Goal: Task Accomplishment & Management: Complete application form

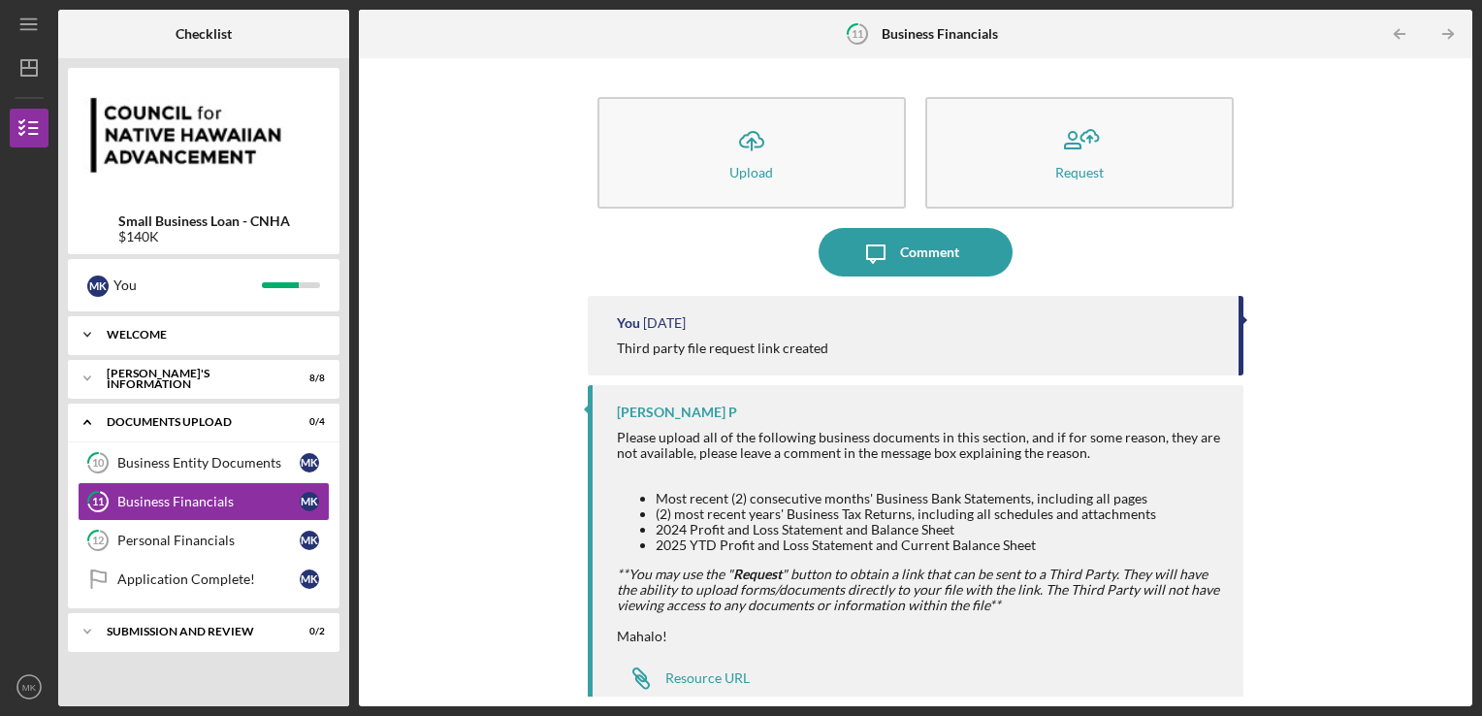
click at [267, 342] on div "Icon/Expander WELCOME 2 / 2" at bounding box center [204, 334] width 272 height 39
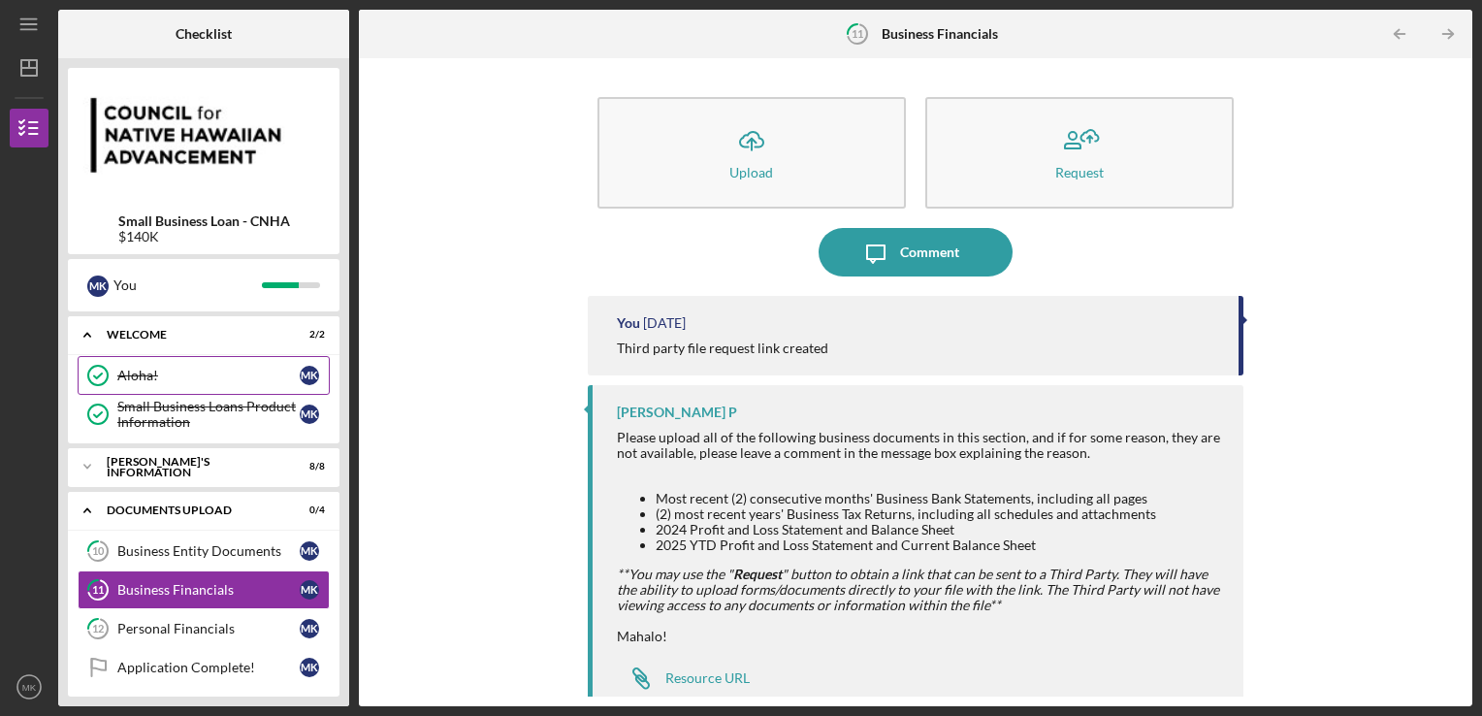
click at [238, 381] on div "Aloha!" at bounding box center [208, 376] width 182 height 16
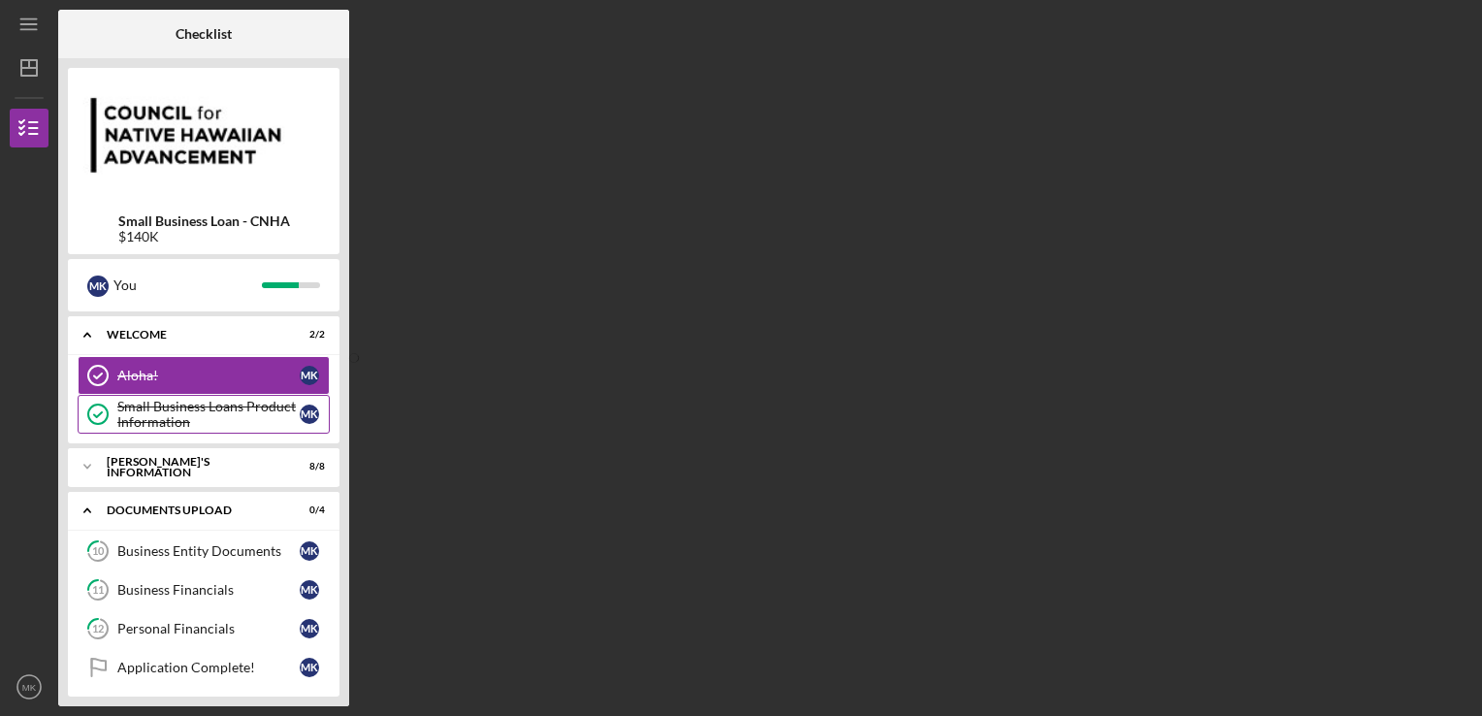
click at [239, 407] on div "Small Business Loans Product Information" at bounding box center [208, 414] width 182 height 31
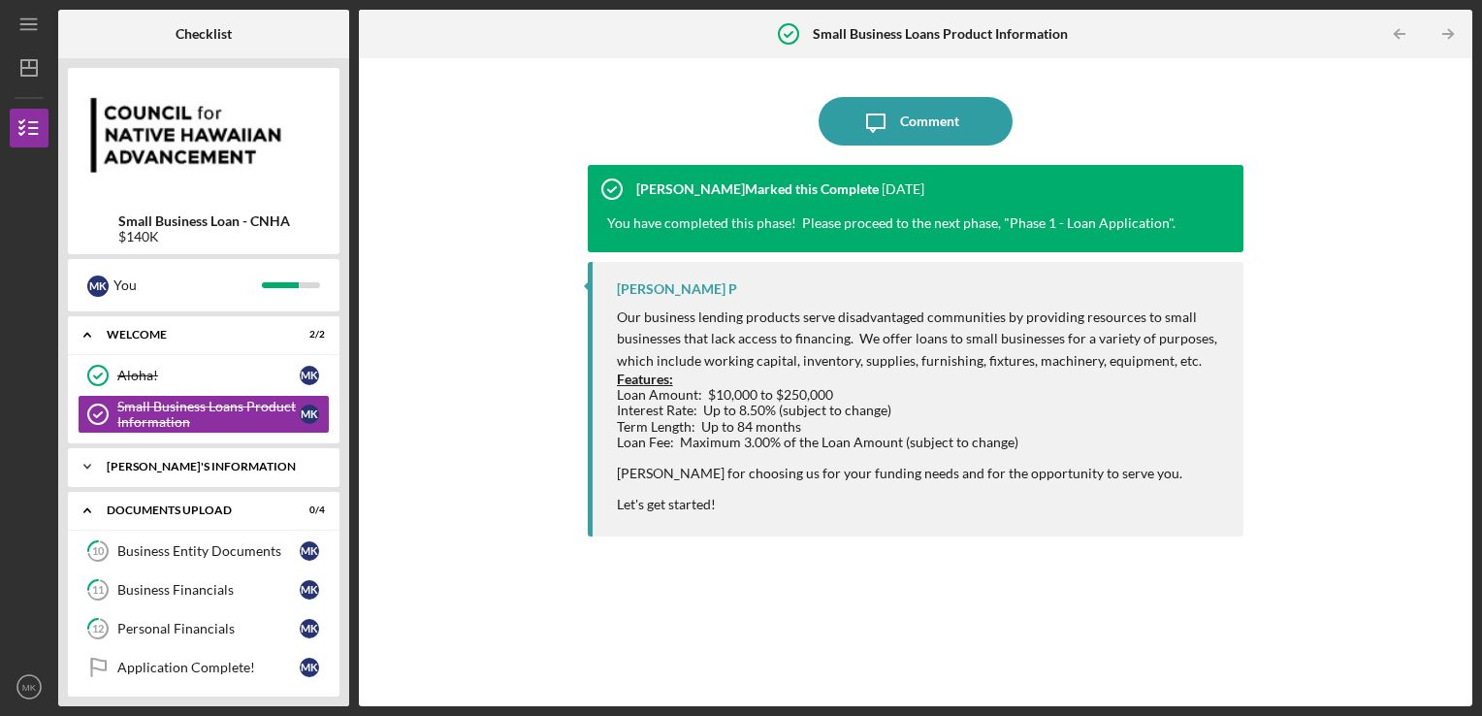
click at [241, 472] on div "Icon/Expander [PERSON_NAME]'S INFORMATION 8 / 8" at bounding box center [204, 466] width 272 height 39
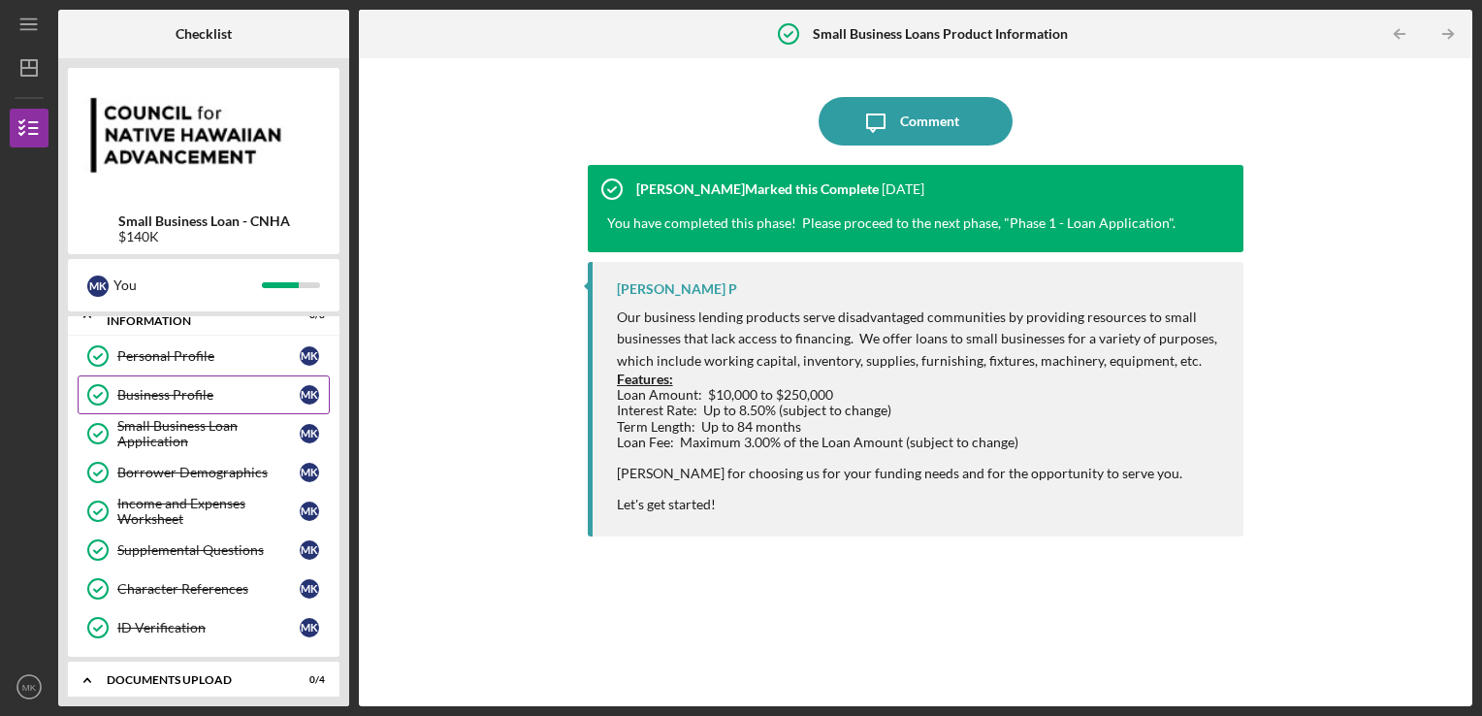
scroll to position [194, 0]
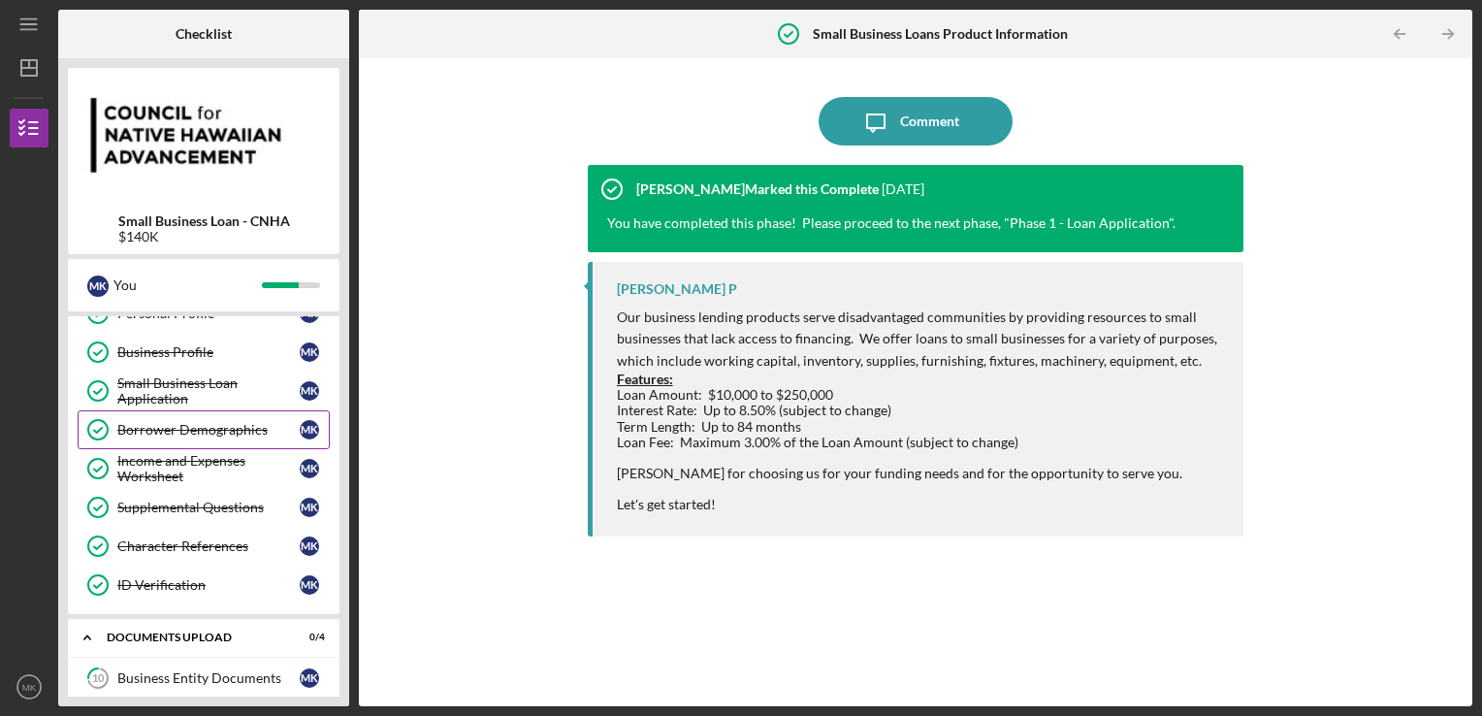
click at [223, 429] on div "Borrower Demographics" at bounding box center [208, 430] width 182 height 16
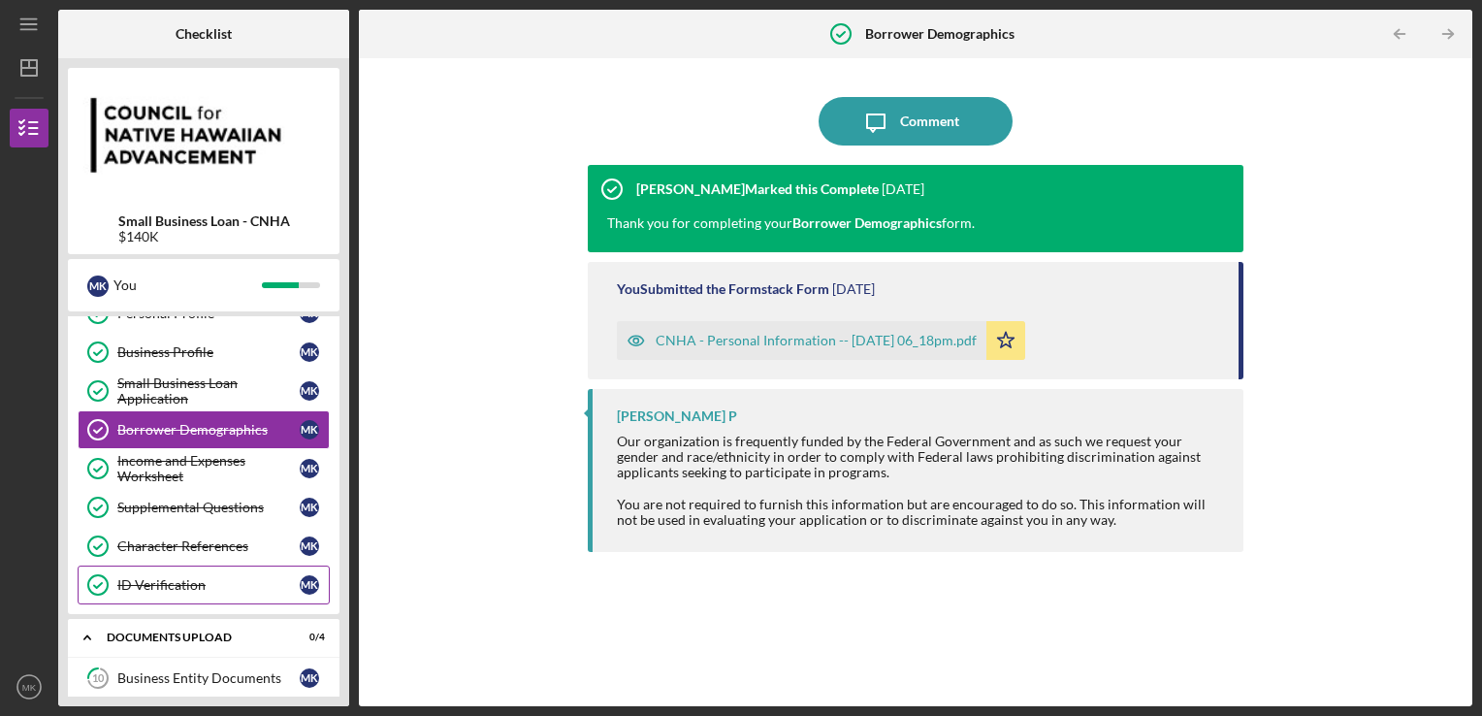
click at [167, 593] on link "ID Verification ID Verification M K" at bounding box center [204, 585] width 252 height 39
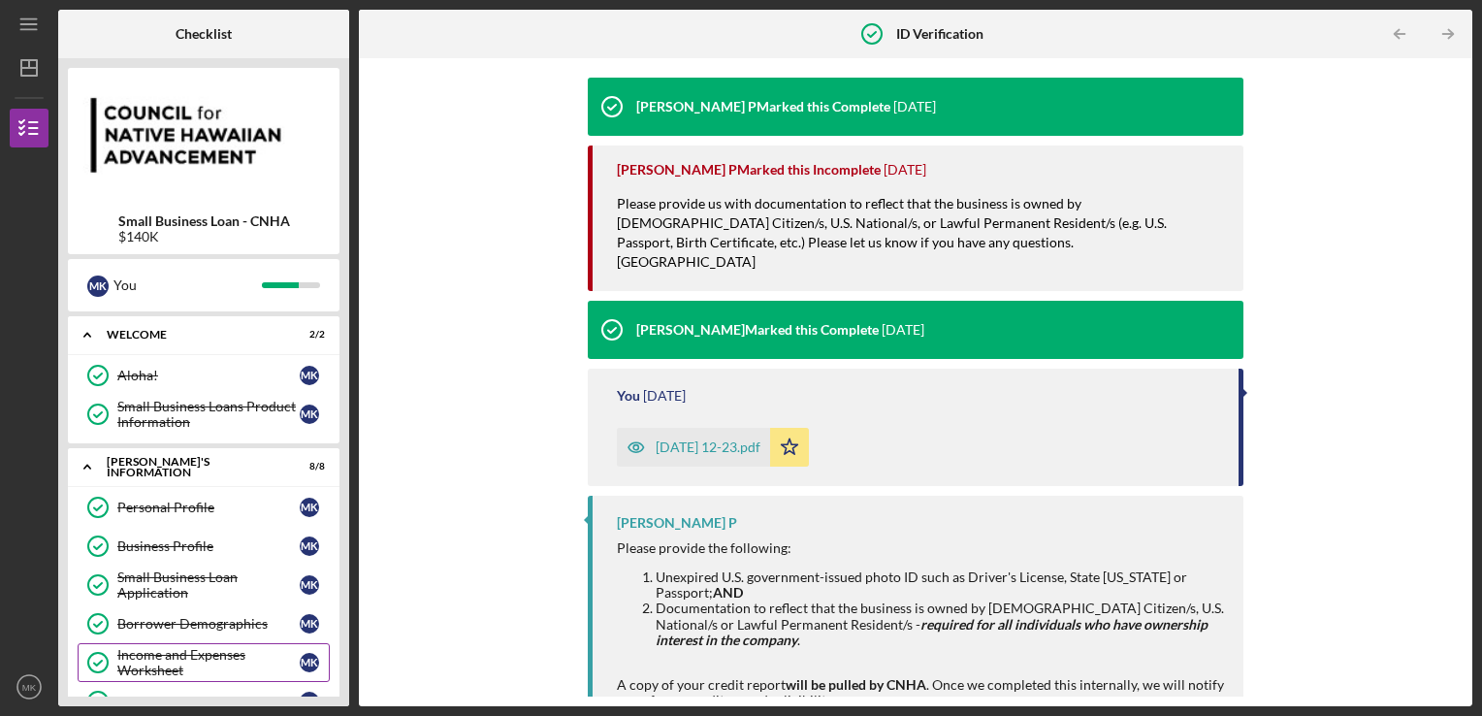
scroll to position [369, 0]
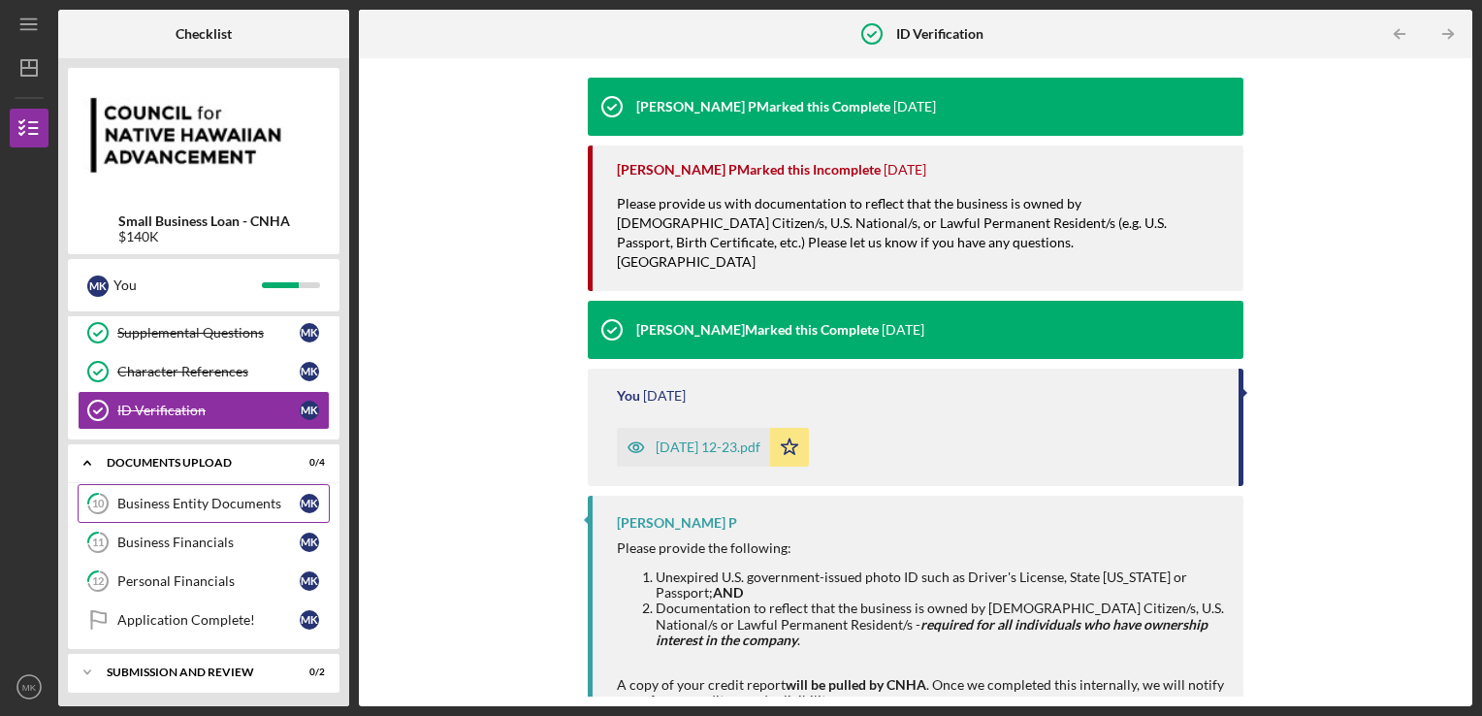
click at [213, 496] on div "Business Entity Documents" at bounding box center [208, 504] width 182 height 16
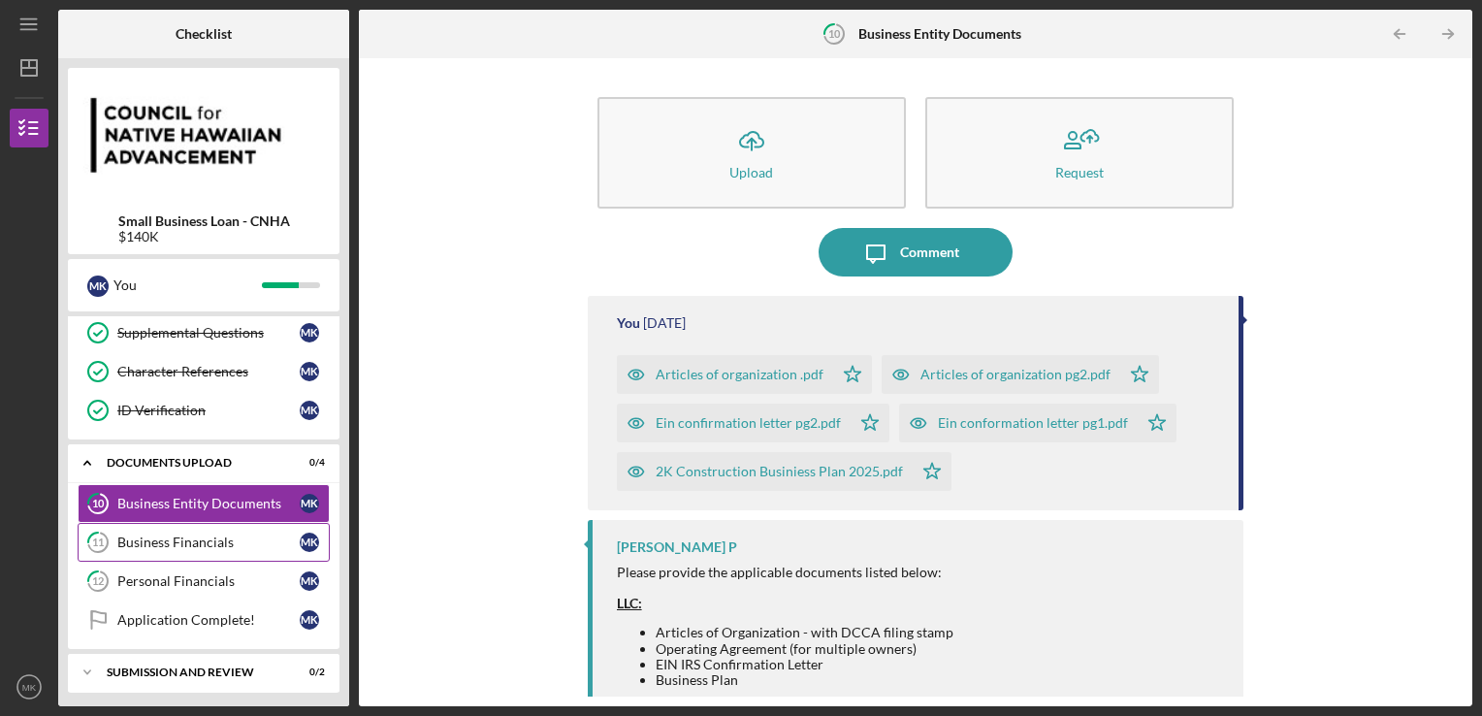
click at [204, 535] on div "Business Financials" at bounding box center [208, 543] width 182 height 16
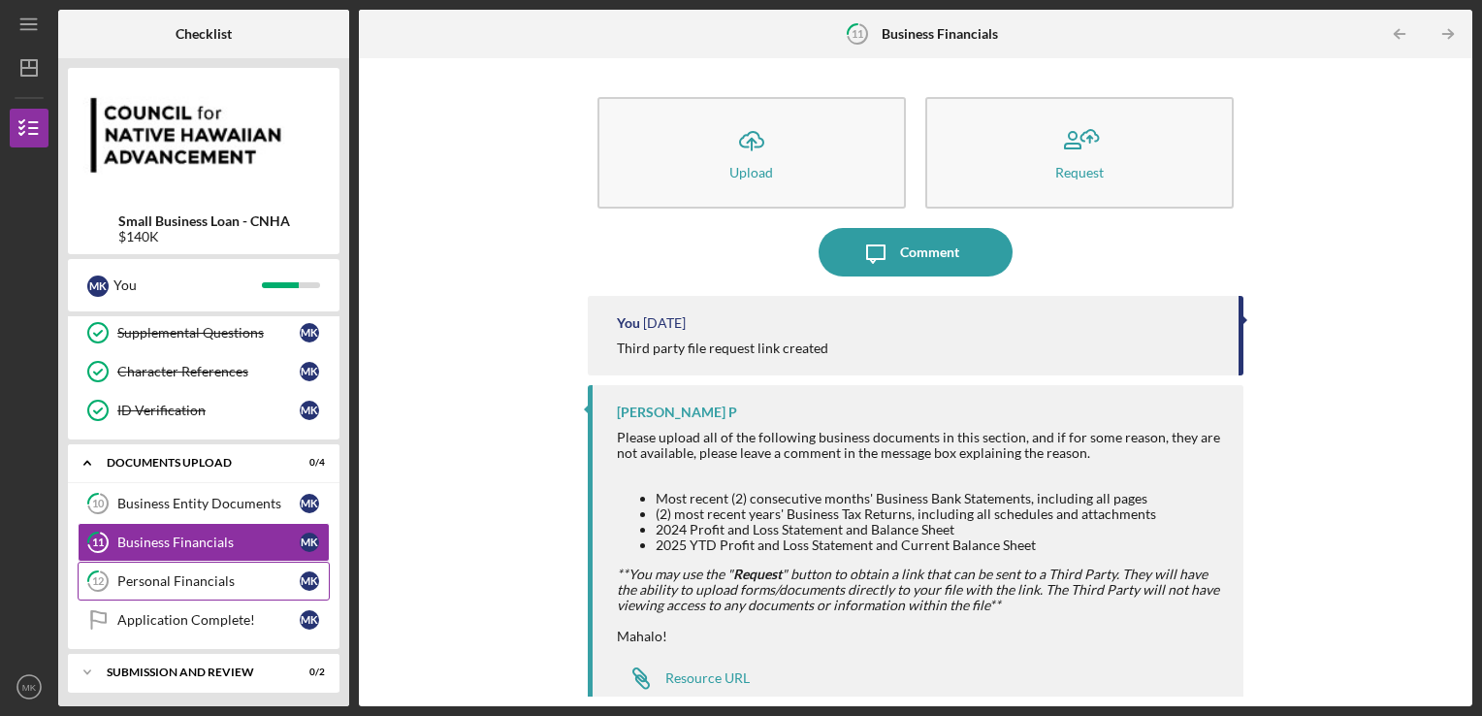
click at [206, 584] on link "12 Personal Financials M K" at bounding box center [204, 581] width 252 height 39
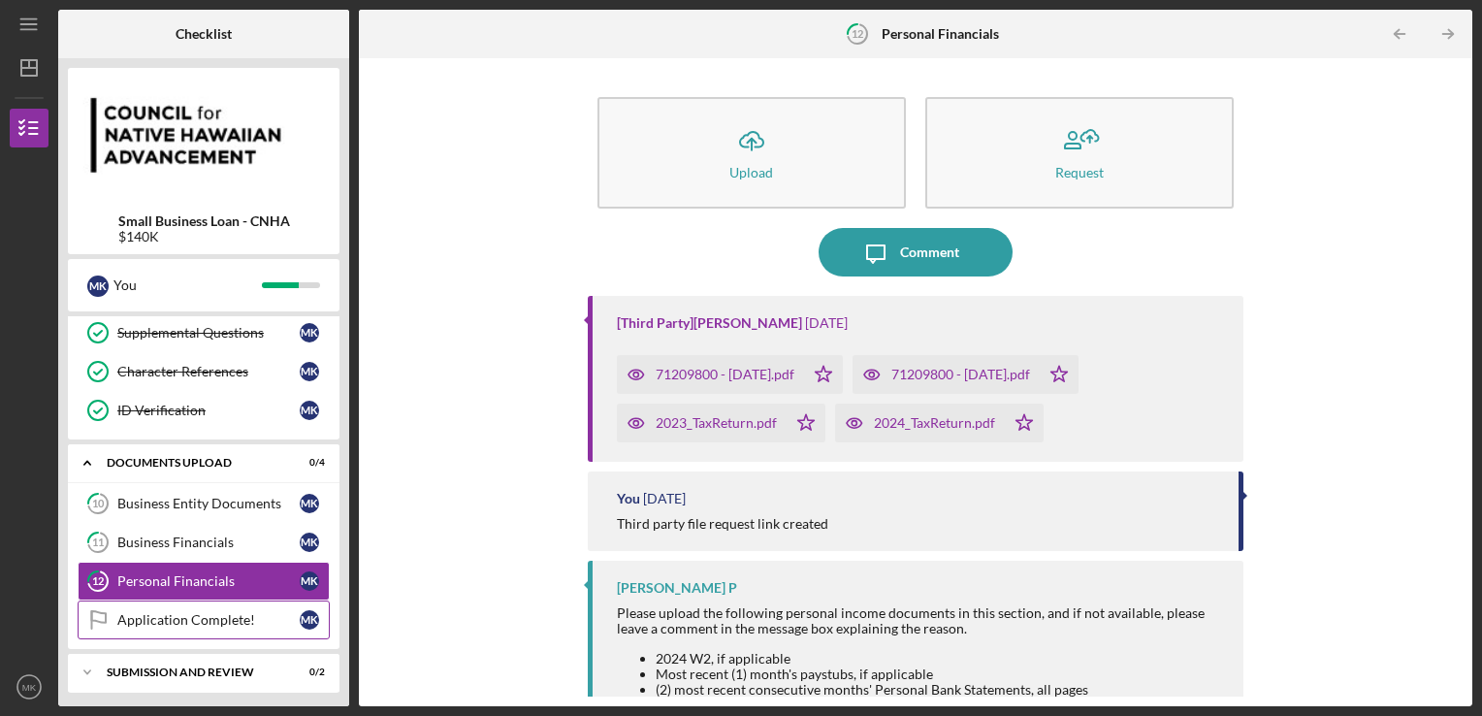
click at [219, 616] on div "Application Complete!" at bounding box center [208, 620] width 182 height 16
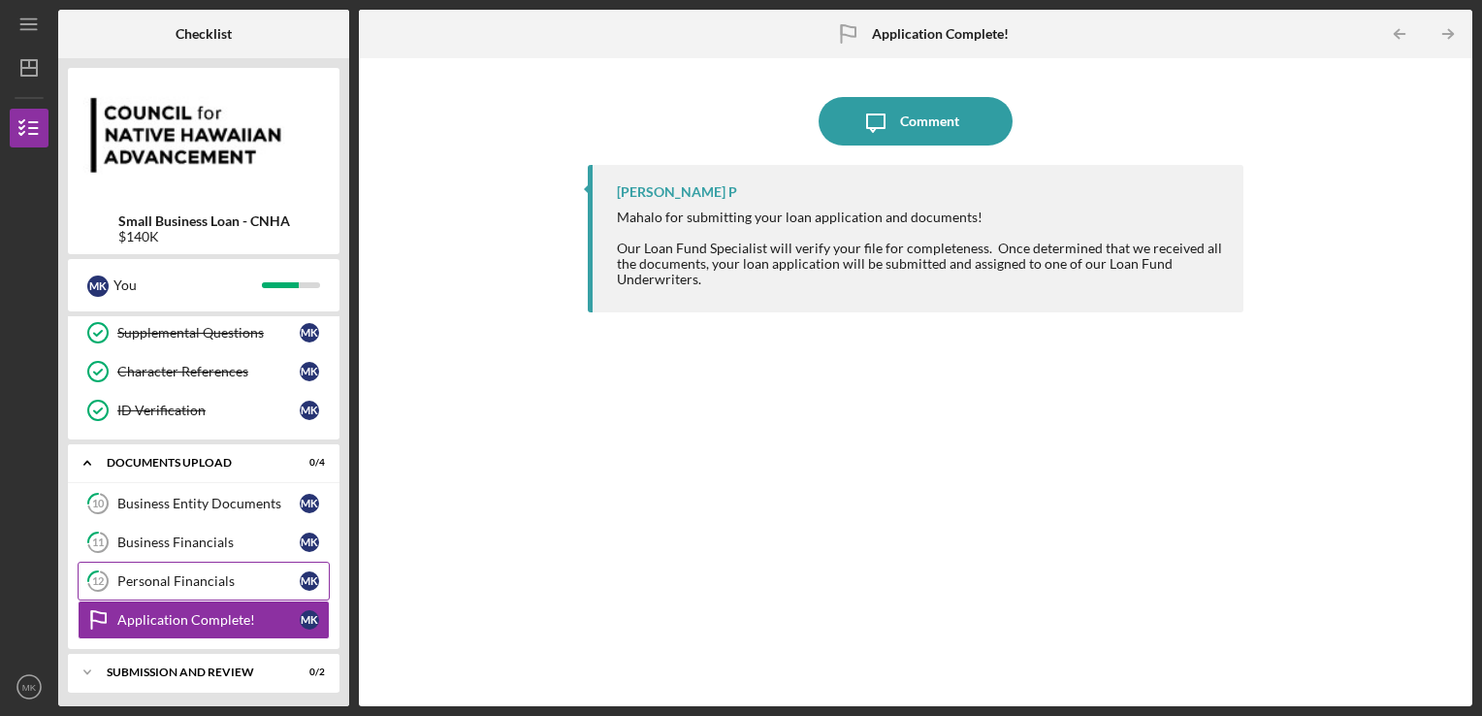
click at [198, 573] on div "Personal Financials" at bounding box center [208, 581] width 182 height 16
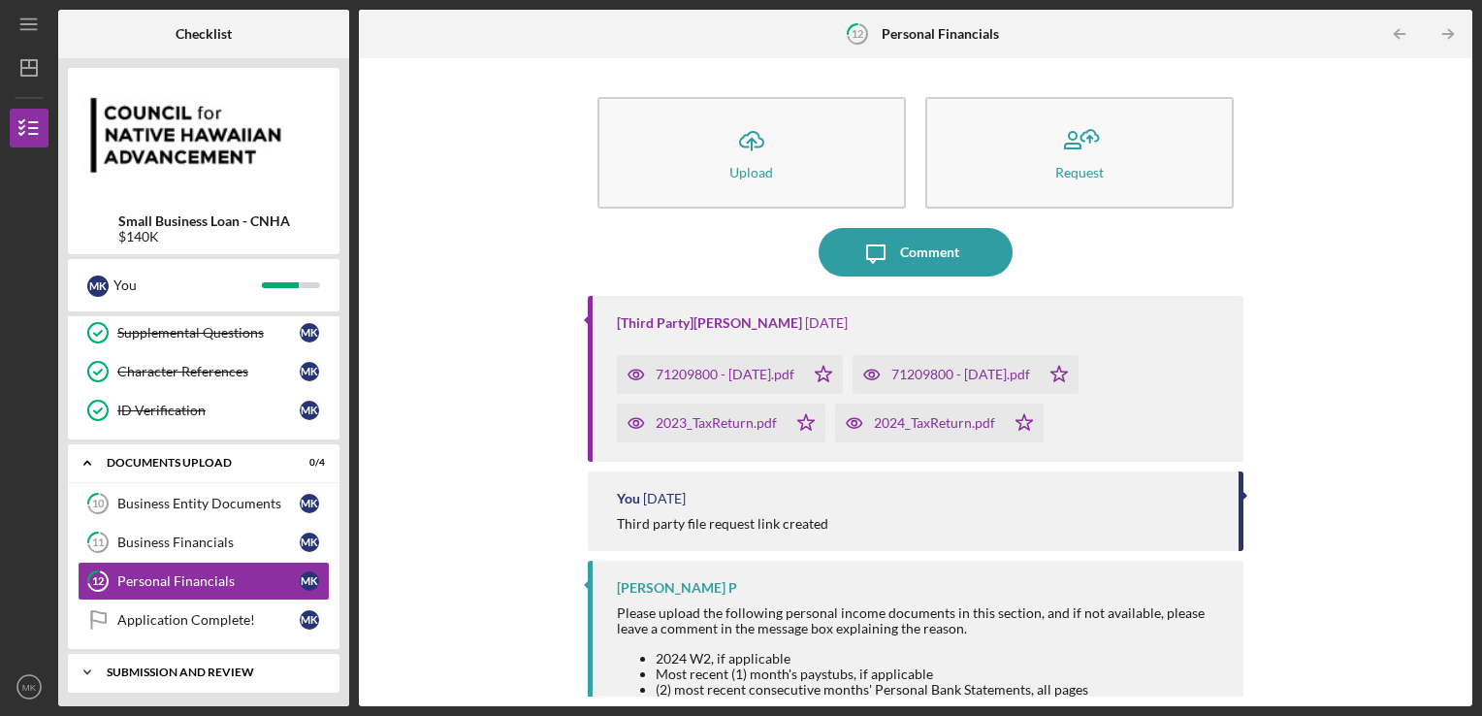
click at [212, 672] on div "Icon/Expander SUBMISSION AND REVIEW 0 / 2" at bounding box center [204, 672] width 272 height 39
click at [161, 667] on div "SUBMISSION AND REVIEW" at bounding box center [211, 673] width 209 height 12
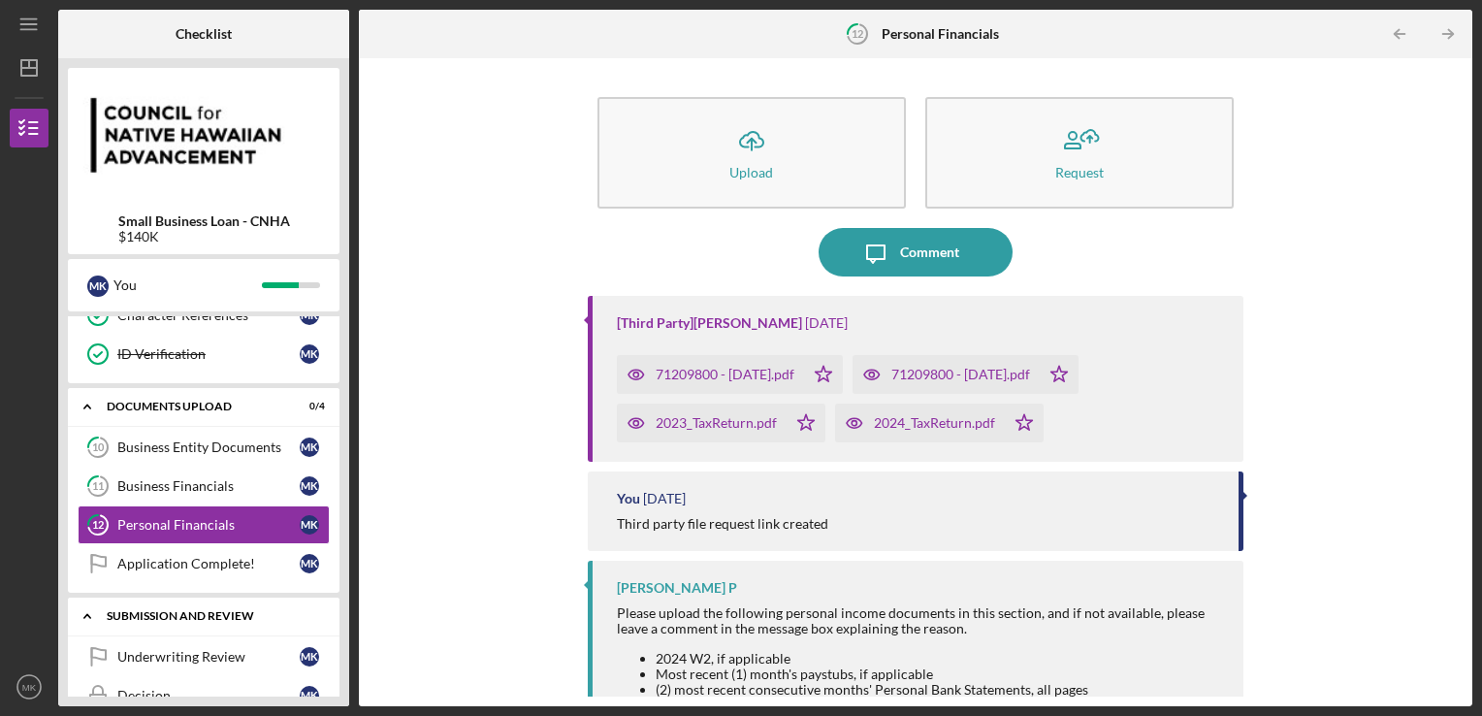
scroll to position [455, 0]
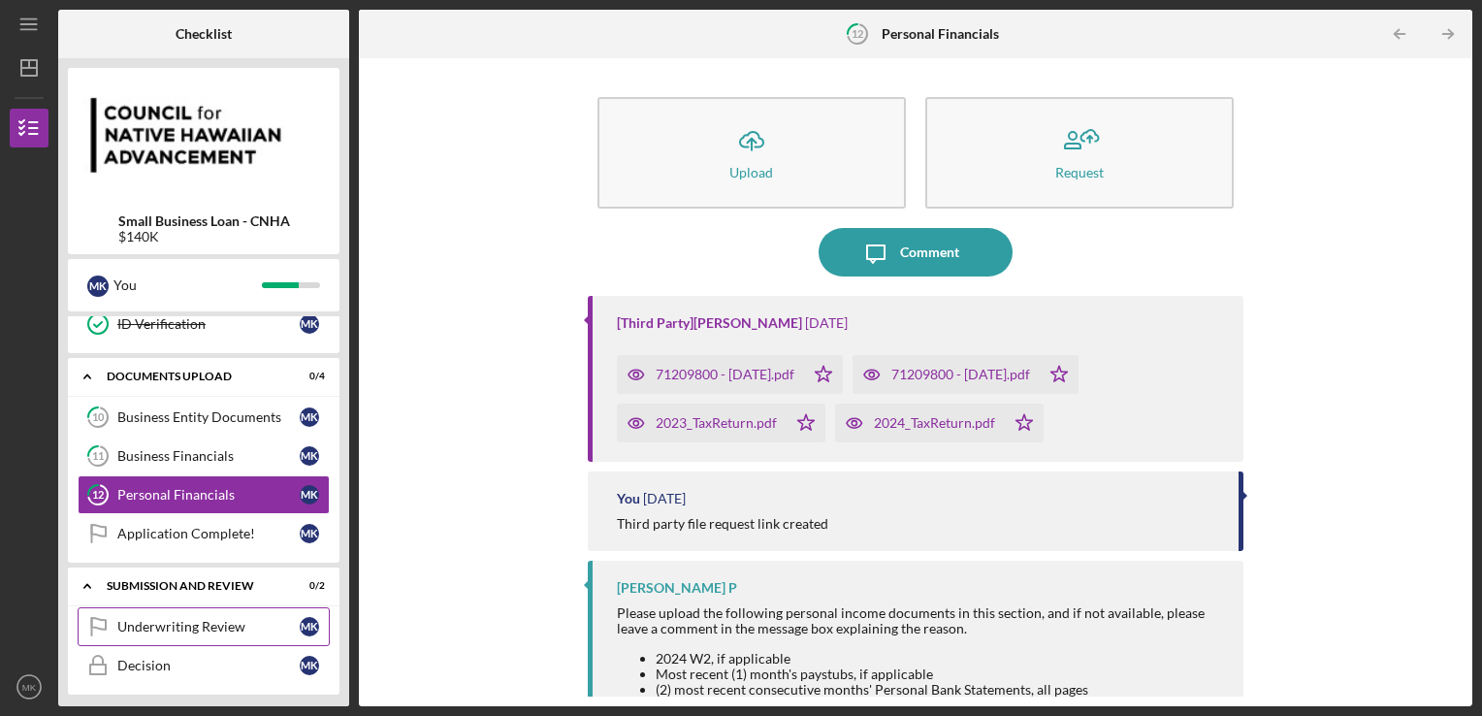
click at [178, 619] on div "Underwriting Review" at bounding box center [208, 627] width 182 height 16
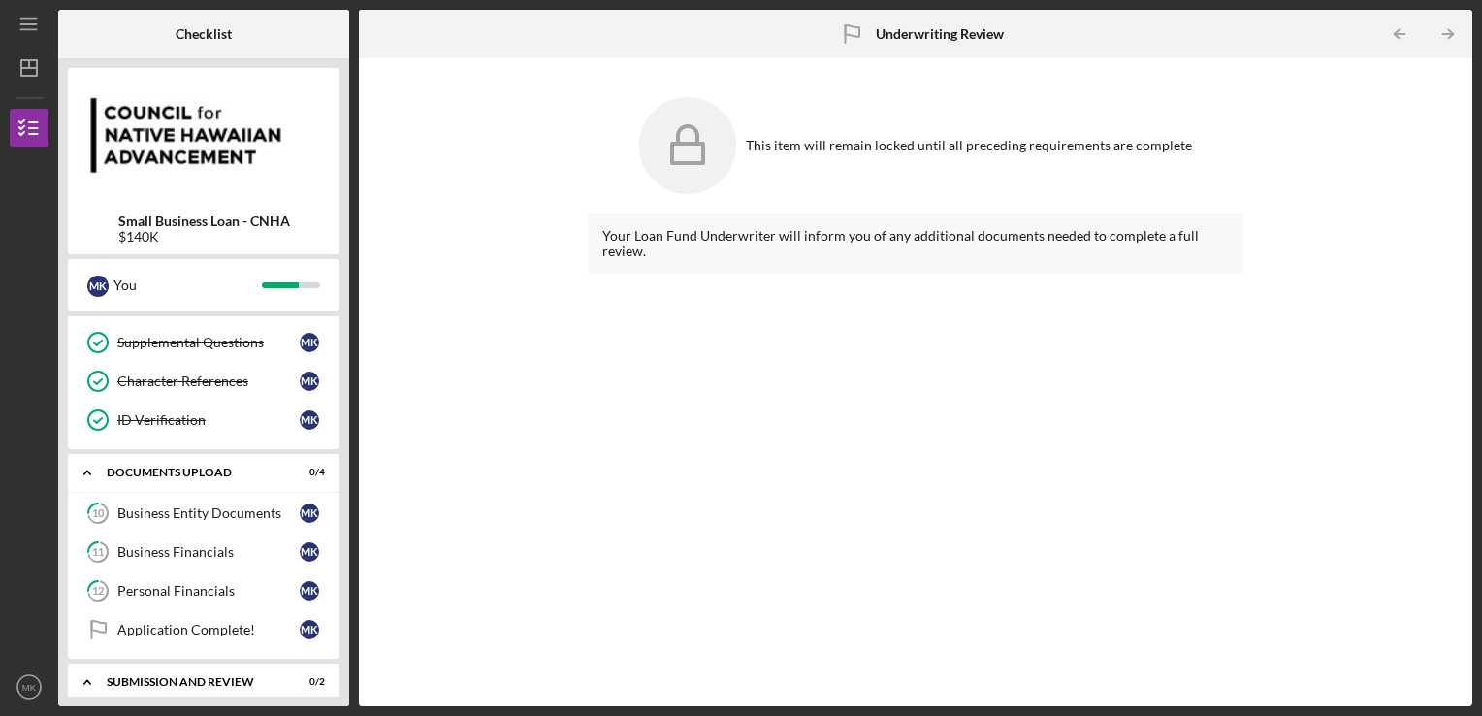
scroll to position [455, 0]
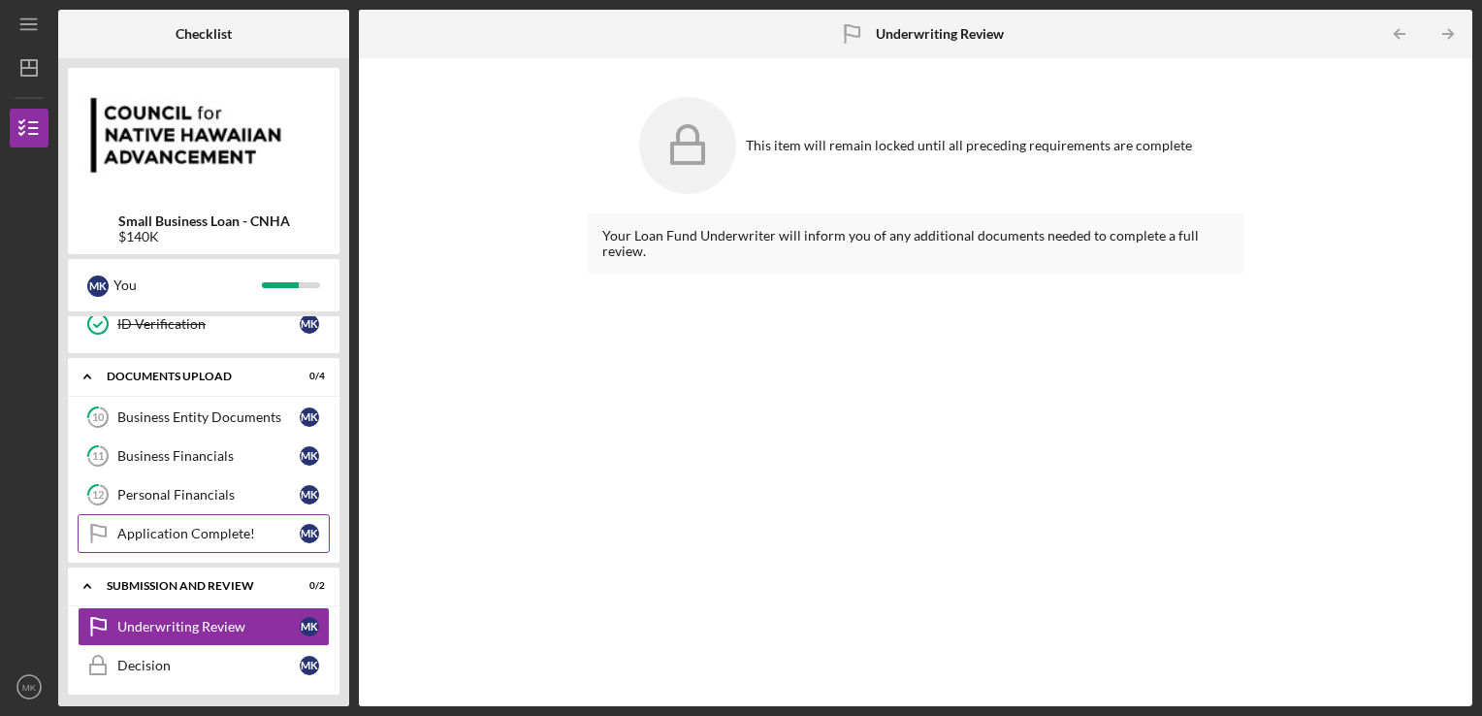
click at [212, 526] on div "Application Complete!" at bounding box center [208, 534] width 182 height 16
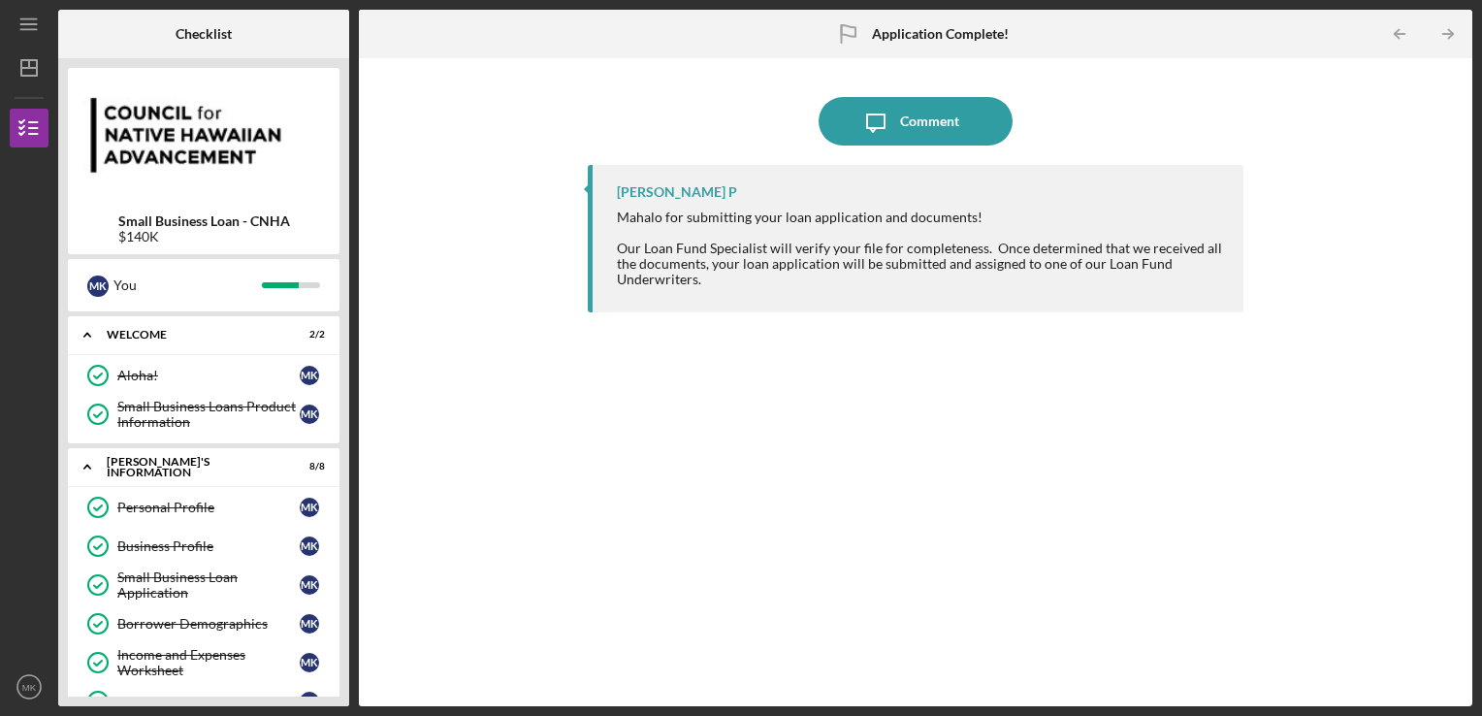
click at [598, 515] on div "[PERSON_NAME] for submitting your loan application and documents! Our Loan Fund…" at bounding box center [916, 421] width 657 height 512
